Goal: Task Accomplishment & Management: Use online tool/utility

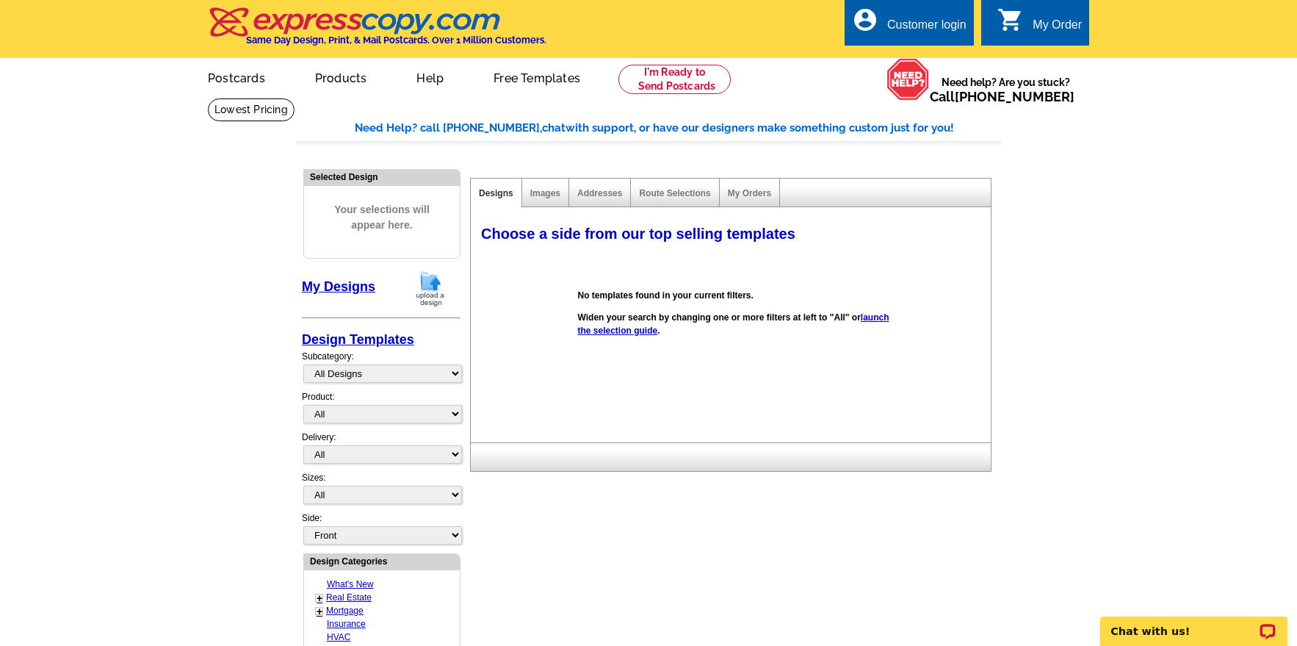
click at [430, 286] on img at bounding box center [430, 288] width 38 height 37
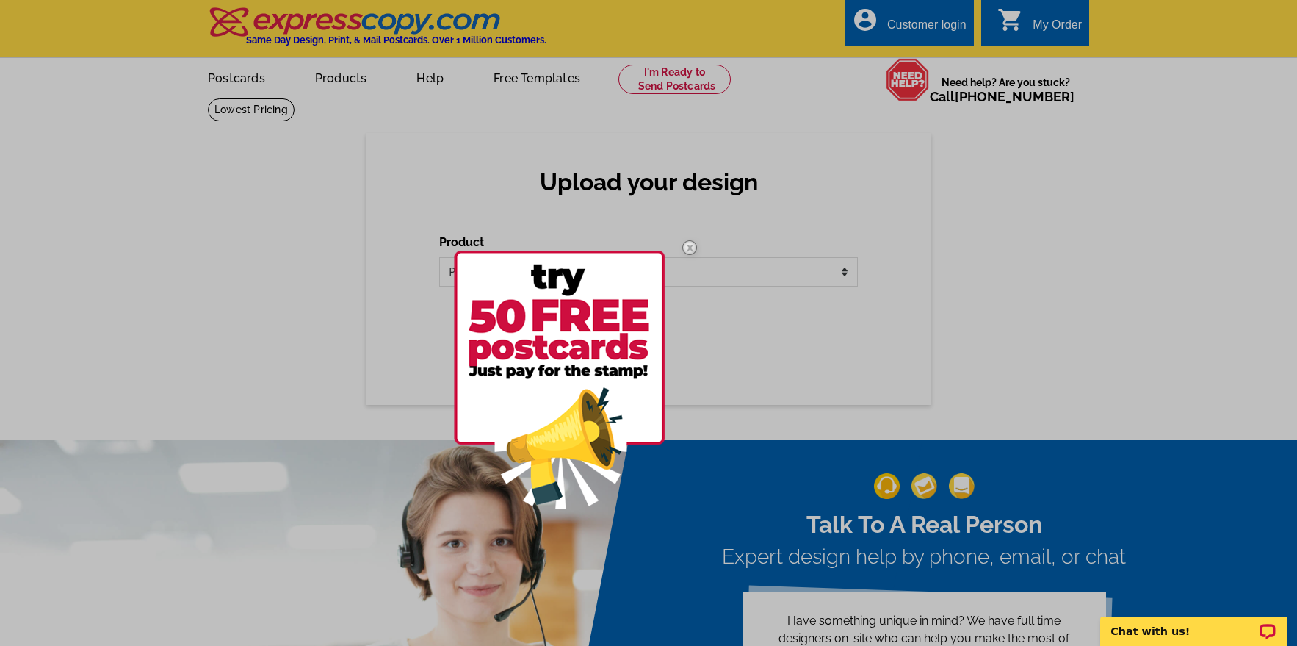
click at [690, 245] on img at bounding box center [689, 247] width 43 height 43
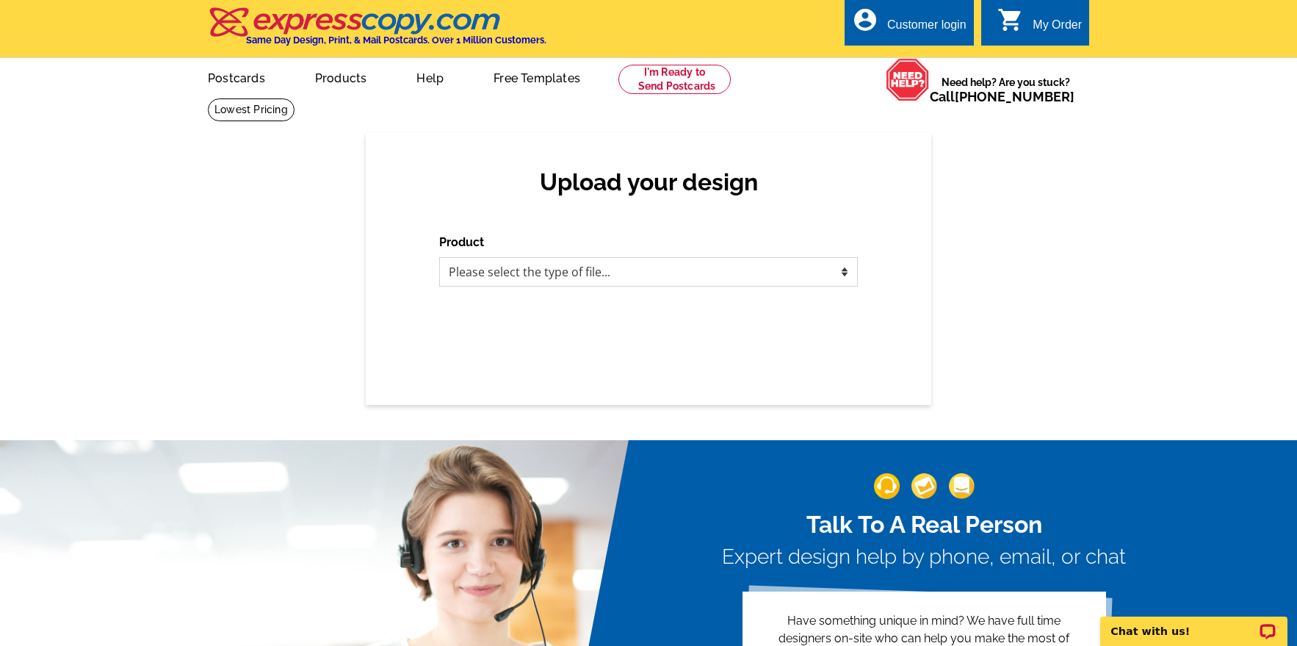
click at [788, 278] on select "Please select the type of file... Postcards Business Cards Letters and flyers G…" at bounding box center [648, 271] width 419 height 29
select select "1"
click at [439, 258] on select "Please select the type of file... Postcards Business Cards Letters and flyers G…" at bounding box center [648, 271] width 419 height 29
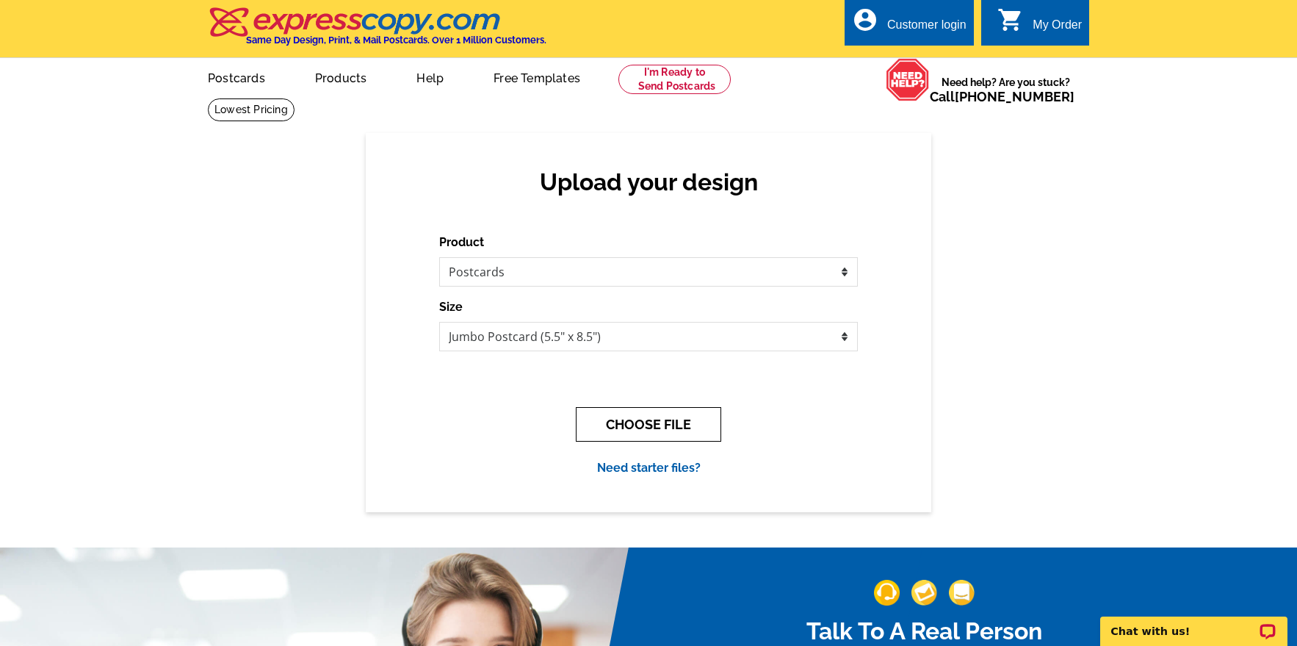
click at [655, 439] on button "CHOOSE FILE" at bounding box center [648, 424] width 145 height 35
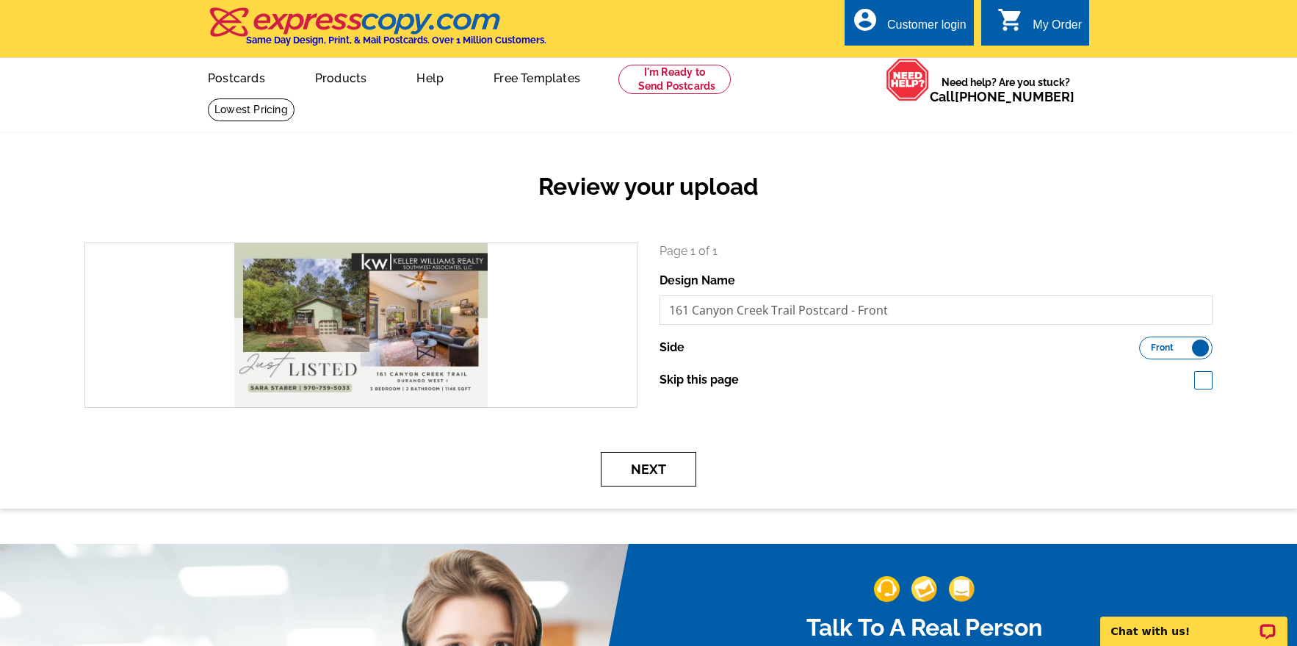
click at [661, 462] on button "Next" at bounding box center [648, 469] width 95 height 35
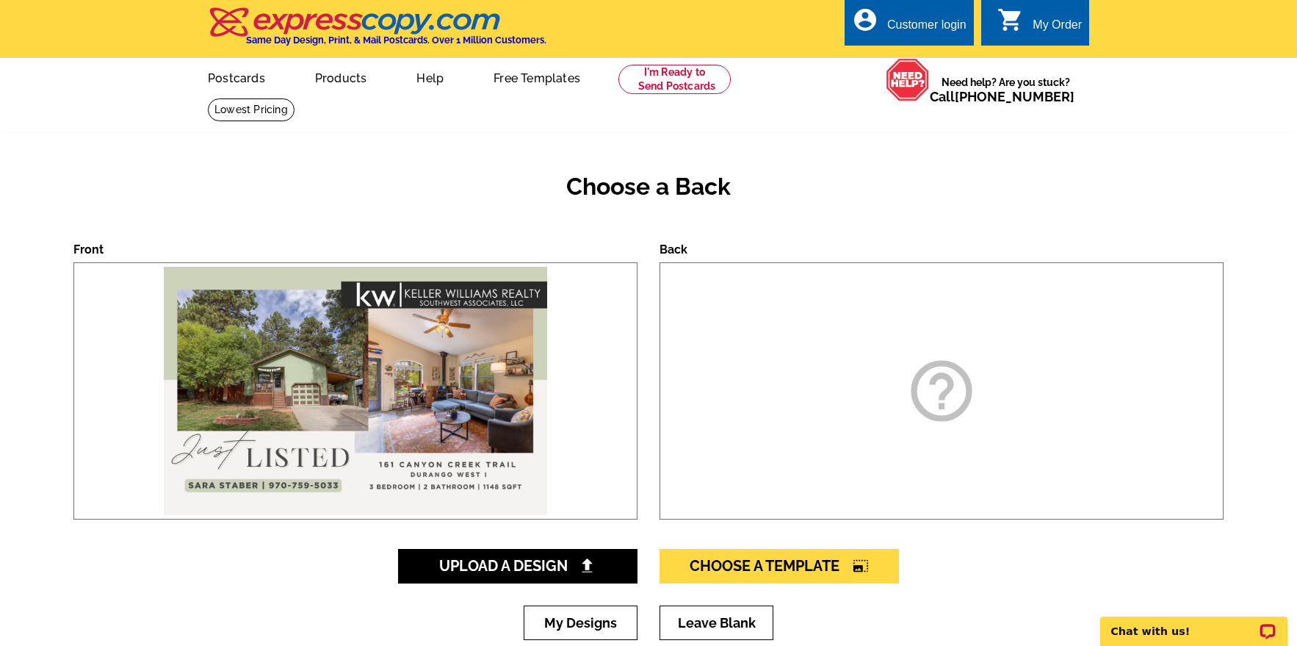
click at [955, 398] on icon "help_outline" at bounding box center [941, 390] width 73 height 73
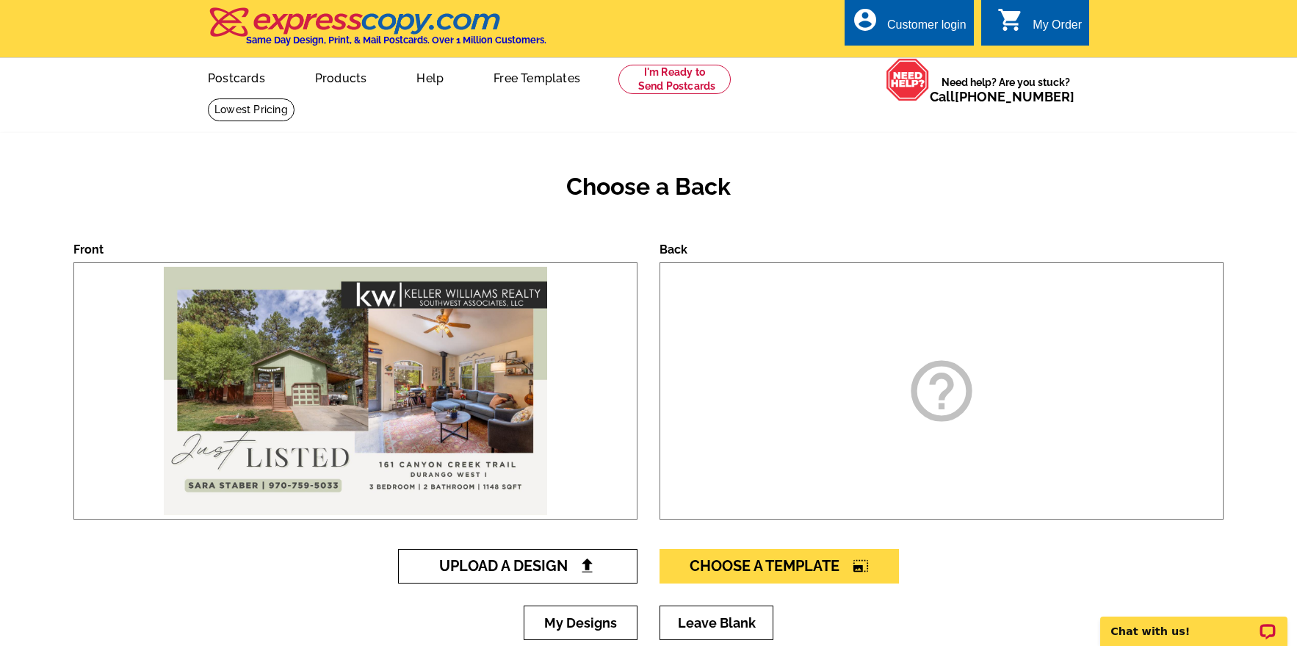
click at [551, 578] on link "Upload A Design" at bounding box center [517, 566] width 239 height 35
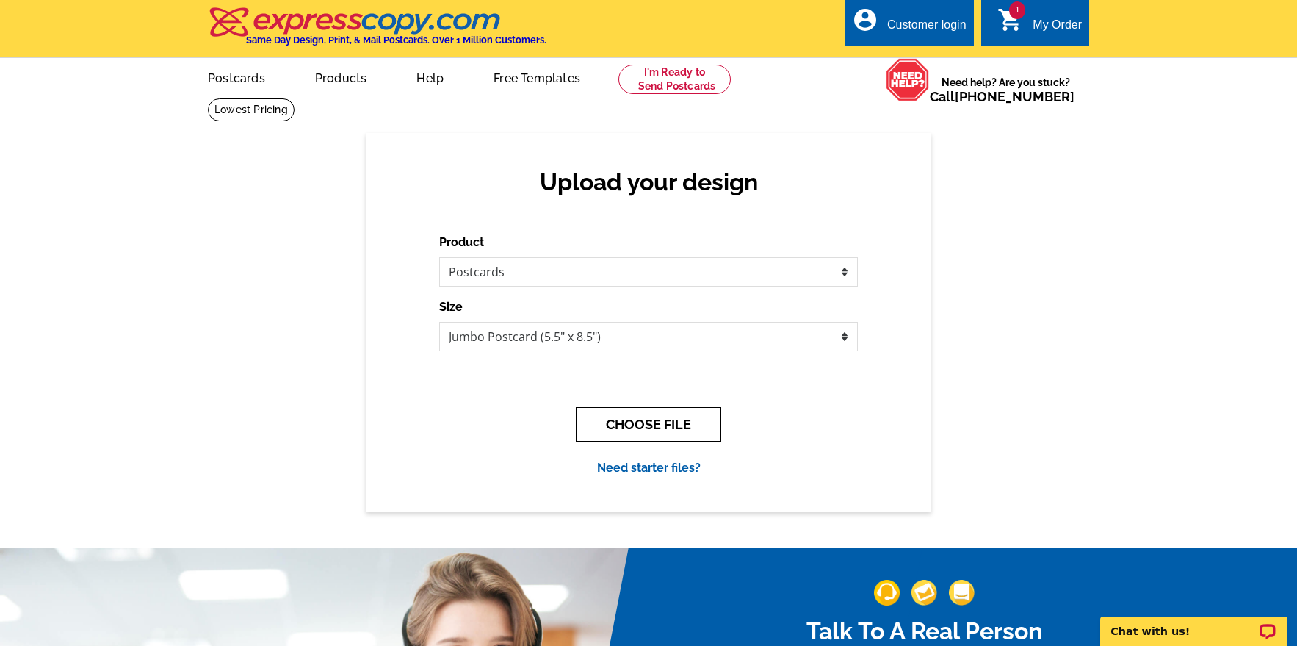
click at [684, 427] on button "CHOOSE FILE" at bounding box center [648, 424] width 145 height 35
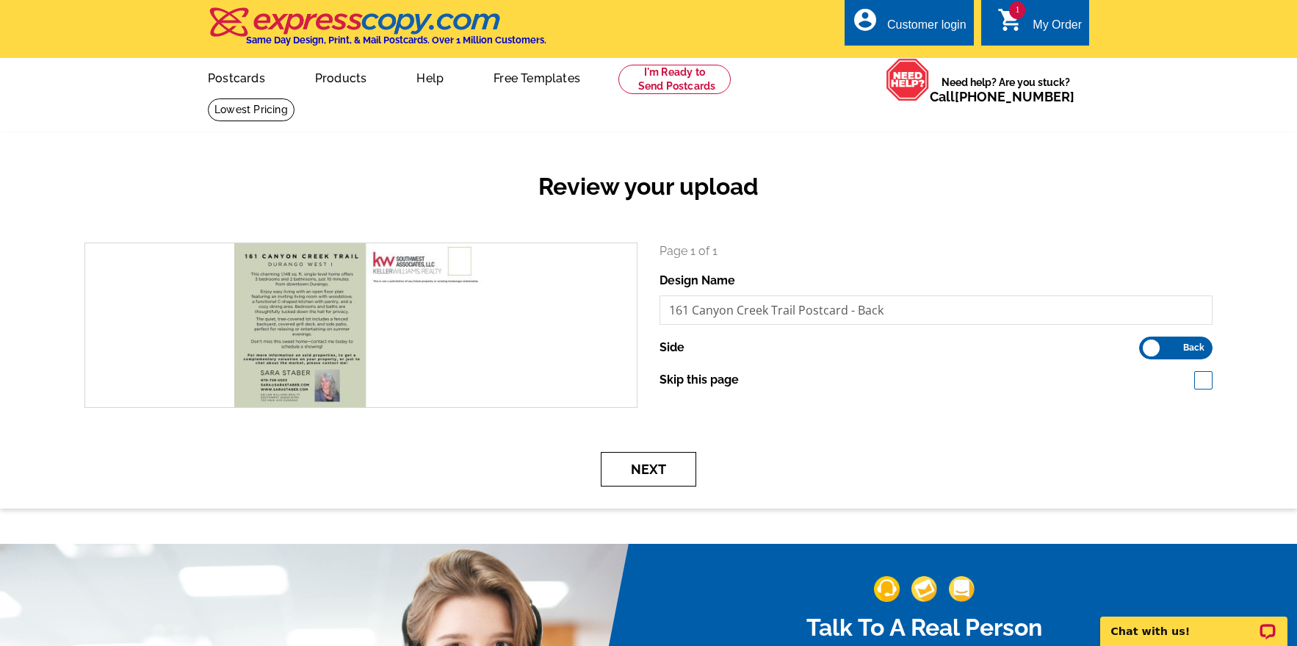
click at [637, 460] on button "Next" at bounding box center [648, 469] width 95 height 35
